Goal: Participate in discussion

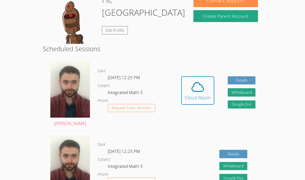
scroll to position [92, 0]
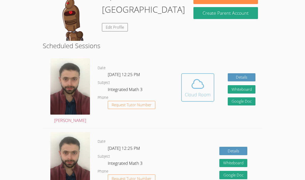
click at [194, 90] on icon at bounding box center [197, 84] width 14 height 14
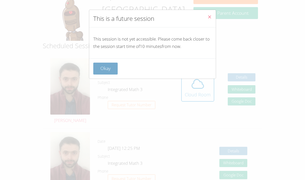
click at [109, 65] on button "Okay" at bounding box center [105, 69] width 24 height 12
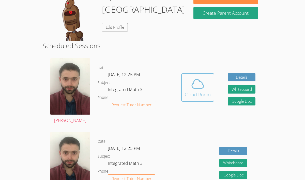
click at [185, 94] on div "Cloud Room" at bounding box center [198, 94] width 26 height 7
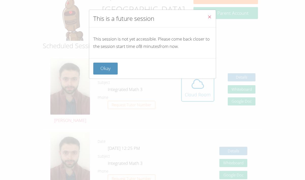
click at [104, 74] on button "Okay" at bounding box center [105, 69] width 24 height 12
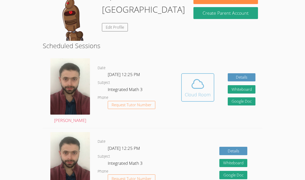
click at [204, 80] on icon at bounding box center [197, 84] width 14 height 14
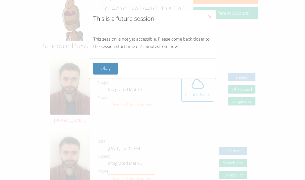
click at [243, 45] on div "This is a future session This session is not yet accessible. Please come back c…" at bounding box center [152, 90] width 305 height 180
click at [104, 69] on button "Okay" at bounding box center [105, 69] width 24 height 12
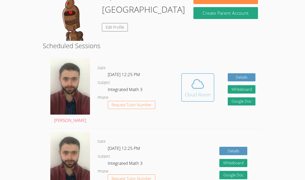
click at [183, 85] on button "Cloud Room" at bounding box center [197, 87] width 33 height 28
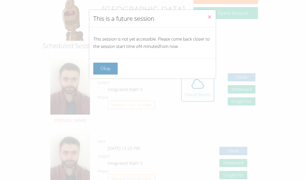
click at [97, 70] on button "Okay" at bounding box center [105, 69] width 24 height 12
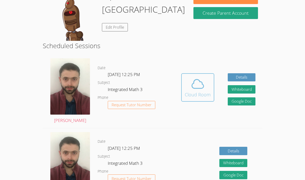
click at [192, 92] on div "Cloud Room" at bounding box center [198, 94] width 26 height 7
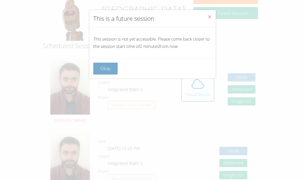
click at [102, 68] on button "Okay" at bounding box center [105, 69] width 24 height 12
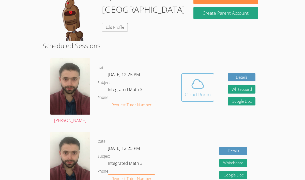
click at [189, 91] on div "Cloud Room" at bounding box center [198, 94] width 26 height 7
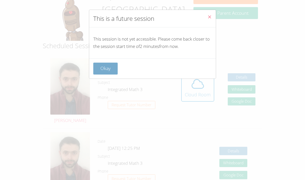
click at [110, 72] on button "Okay" at bounding box center [105, 69] width 24 height 12
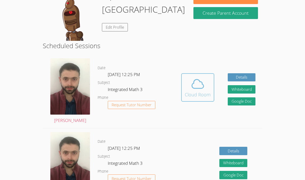
click at [188, 87] on span at bounding box center [198, 84] width 26 height 14
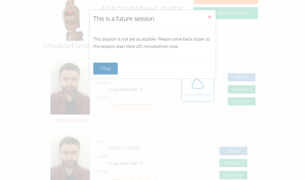
click at [104, 66] on button "Okay" at bounding box center [105, 69] width 24 height 12
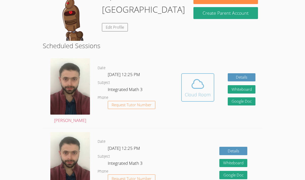
click at [197, 82] on icon at bounding box center [197, 84] width 14 height 14
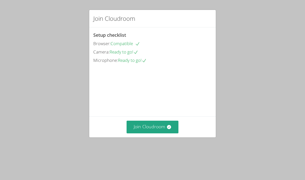
click at [148, 136] on div "Join Cloudroom" at bounding box center [152, 127] width 126 height 21
click at [158, 133] on button "Join Cloudroom" at bounding box center [152, 127] width 52 height 12
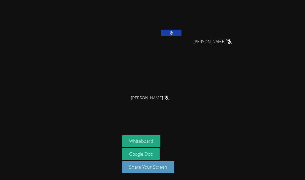
click at [172, 33] on icon at bounding box center [171, 33] width 3 height 4
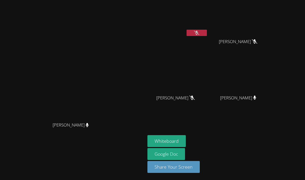
click at [197, 30] on button at bounding box center [196, 33] width 20 height 6
click at [198, 32] on icon at bounding box center [196, 33] width 3 height 4
click at [207, 35] on button at bounding box center [196, 33] width 20 height 6
click at [198, 32] on icon at bounding box center [196, 33] width 3 height 4
click at [199, 32] on icon at bounding box center [196, 33] width 5 height 4
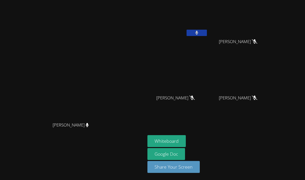
click at [198, 32] on icon at bounding box center [196, 33] width 3 height 4
click at [199, 33] on icon at bounding box center [196, 33] width 5 height 4
click at [198, 33] on icon at bounding box center [196, 33] width 3 height 4
click at [199, 33] on icon at bounding box center [196, 33] width 5 height 4
click at [207, 31] on button at bounding box center [196, 33] width 20 height 6
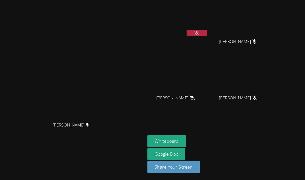
click at [207, 32] on button at bounding box center [196, 33] width 20 height 6
click at [207, 31] on button at bounding box center [196, 33] width 20 height 6
click at [199, 31] on icon at bounding box center [196, 33] width 5 height 4
click at [207, 31] on button at bounding box center [196, 33] width 20 height 6
click at [199, 31] on icon at bounding box center [196, 33] width 5 height 4
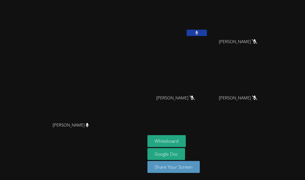
click at [207, 31] on button at bounding box center [196, 33] width 20 height 6
click at [207, 32] on button at bounding box center [196, 33] width 20 height 6
click at [207, 31] on button at bounding box center [196, 33] width 20 height 6
click at [199, 35] on icon at bounding box center [196, 33] width 5 height 4
click at [198, 35] on icon at bounding box center [196, 33] width 3 height 4
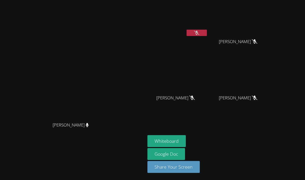
click at [199, 35] on icon at bounding box center [196, 33] width 5 height 4
click at [198, 35] on icon at bounding box center [196, 33] width 3 height 4
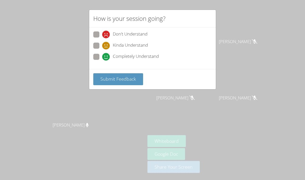
click at [99, 43] on label "Kinda Understand" at bounding box center [120, 46] width 55 height 7
click at [102, 43] on input "Kinda Understand" at bounding box center [104, 45] width 4 height 4
radio input "true"
click at [126, 83] on button "Submit Feedback" at bounding box center [118, 79] width 50 height 12
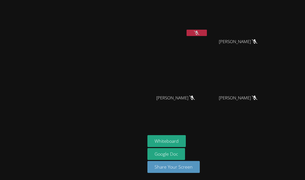
click at [111, 66] on video at bounding box center [73, 79] width 76 height 79
click at [104, 80] on video at bounding box center [73, 79] width 76 height 79
click at [207, 32] on button at bounding box center [196, 33] width 20 height 6
